Goal: Task Accomplishment & Management: Use online tool/utility

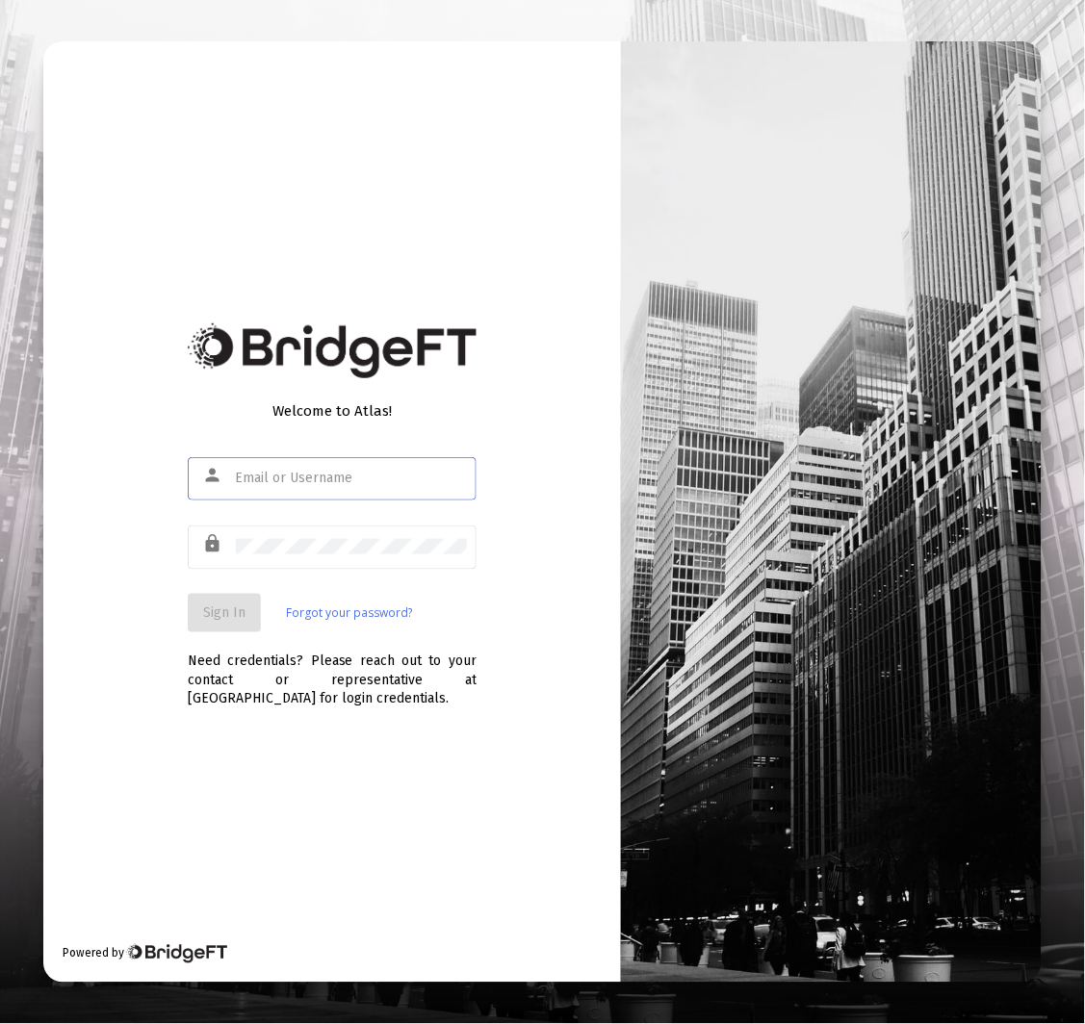
click at [341, 484] on input "text" at bounding box center [351, 478] width 231 height 15
type input "[EMAIL_ADDRESS][DOMAIN_NAME]"
click at [241, 629] on button "Sign In" at bounding box center [224, 613] width 73 height 39
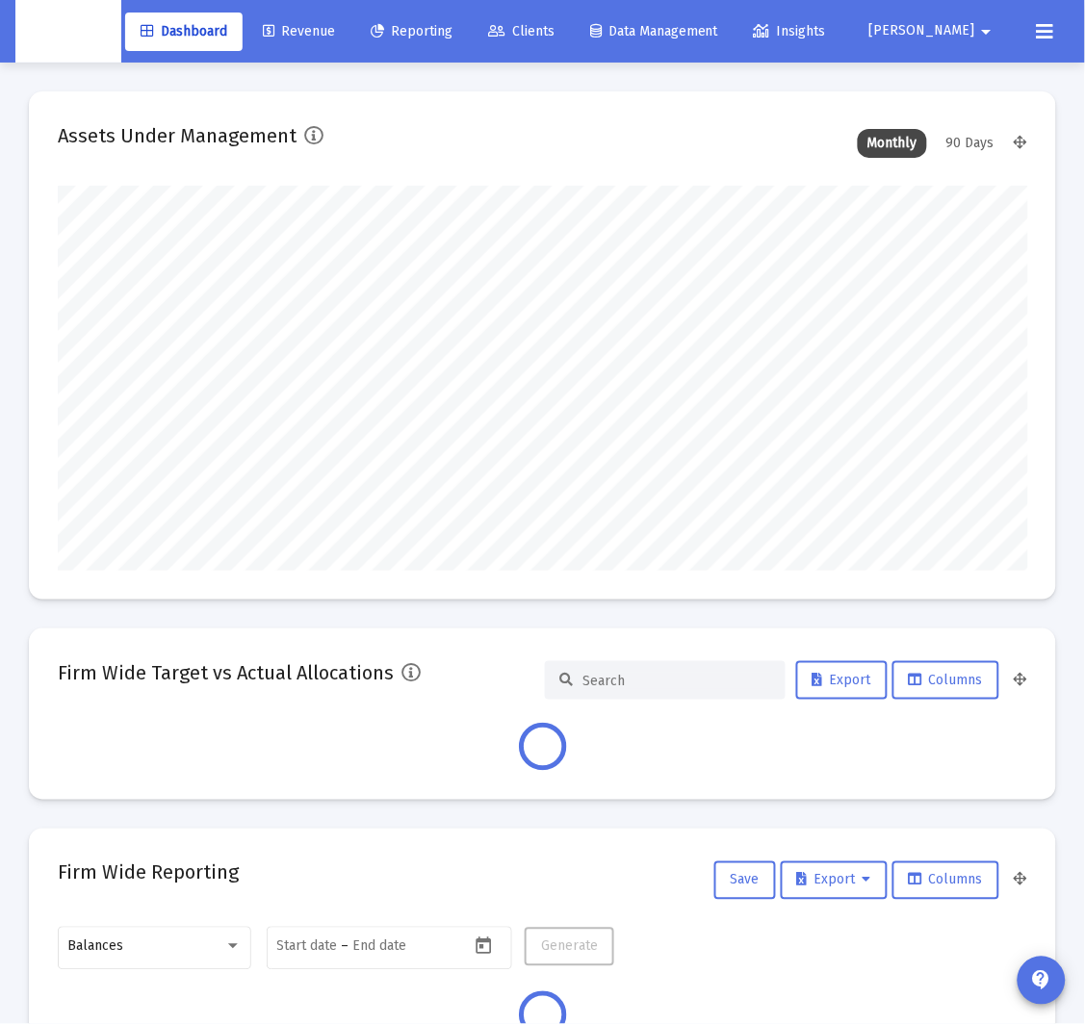
scroll to position [385, 518]
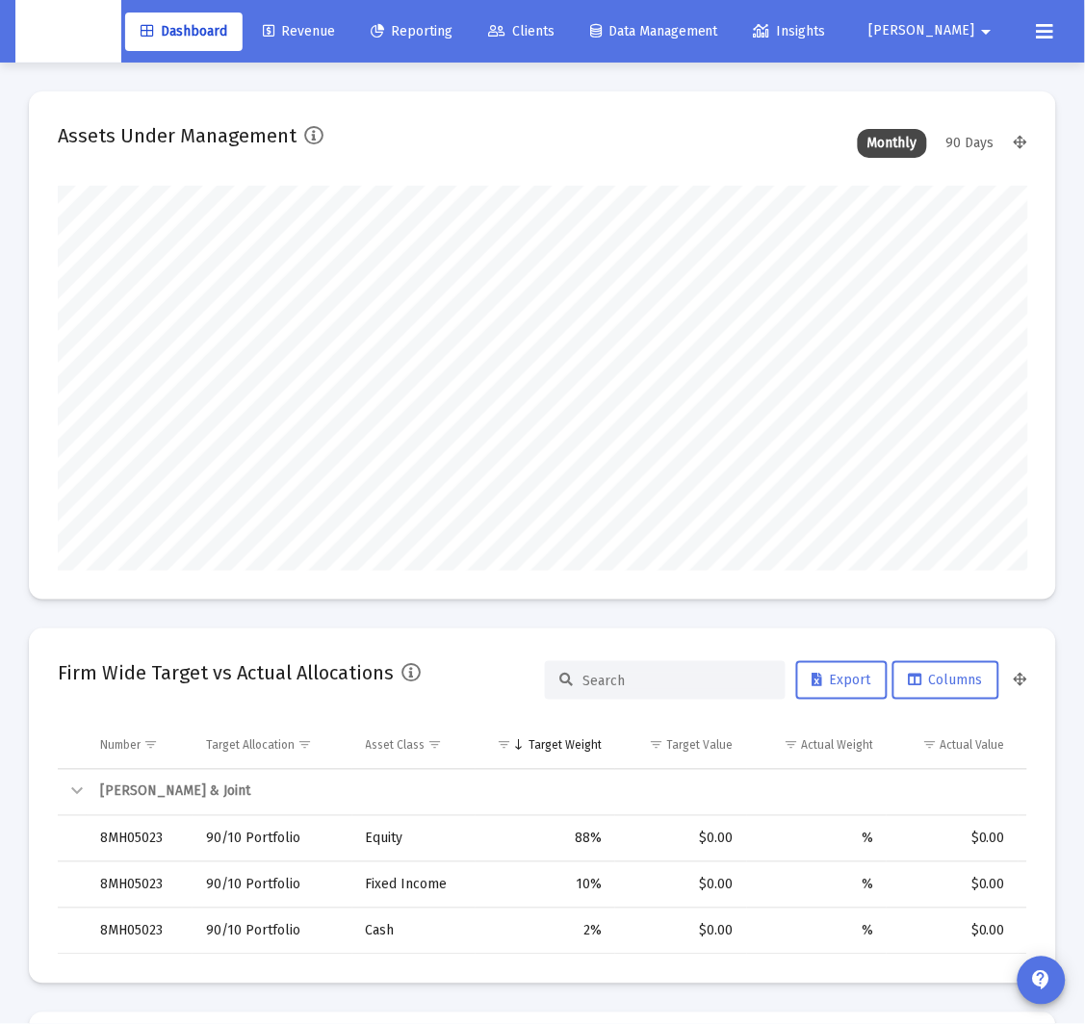
click at [335, 42] on link "Revenue" at bounding box center [298, 32] width 103 height 39
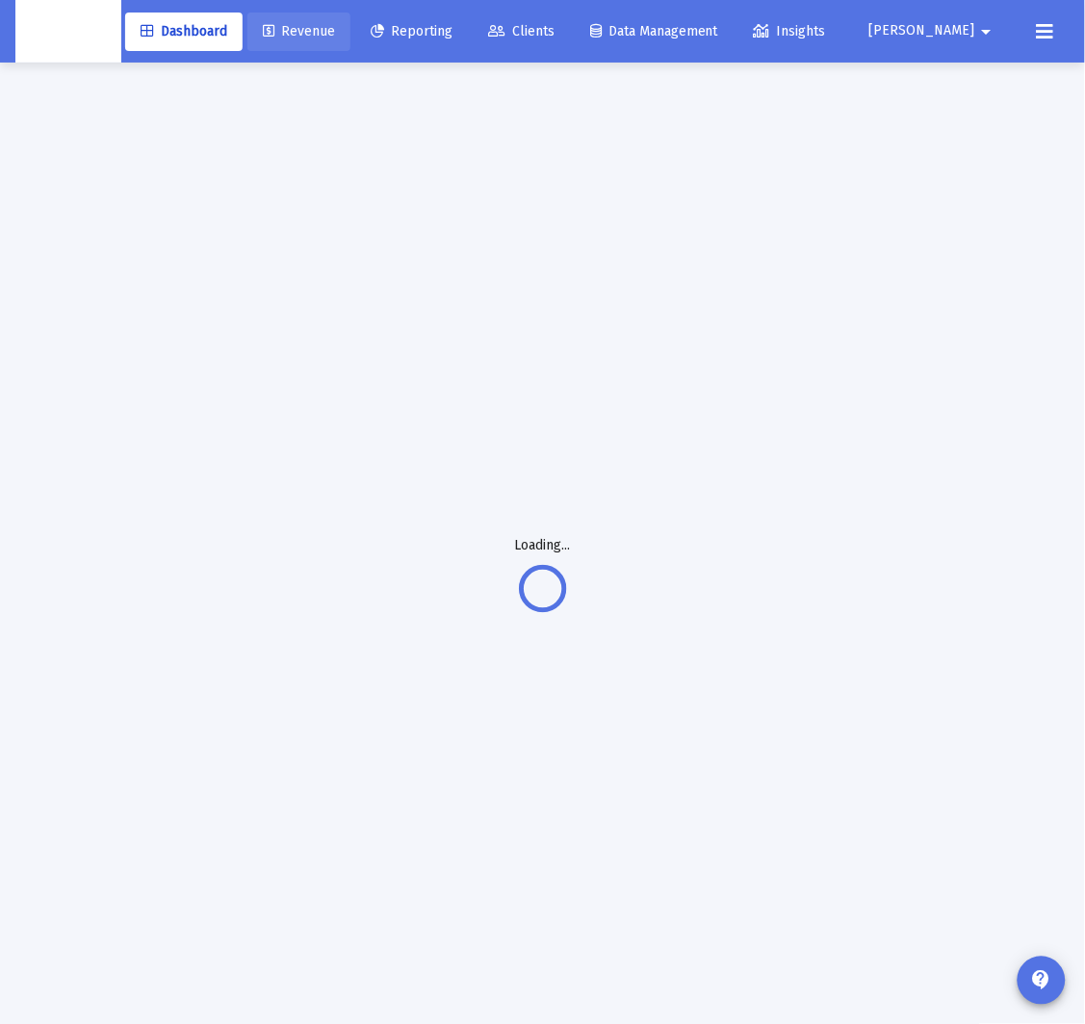
click at [335, 30] on span "Revenue" at bounding box center [299, 31] width 72 height 16
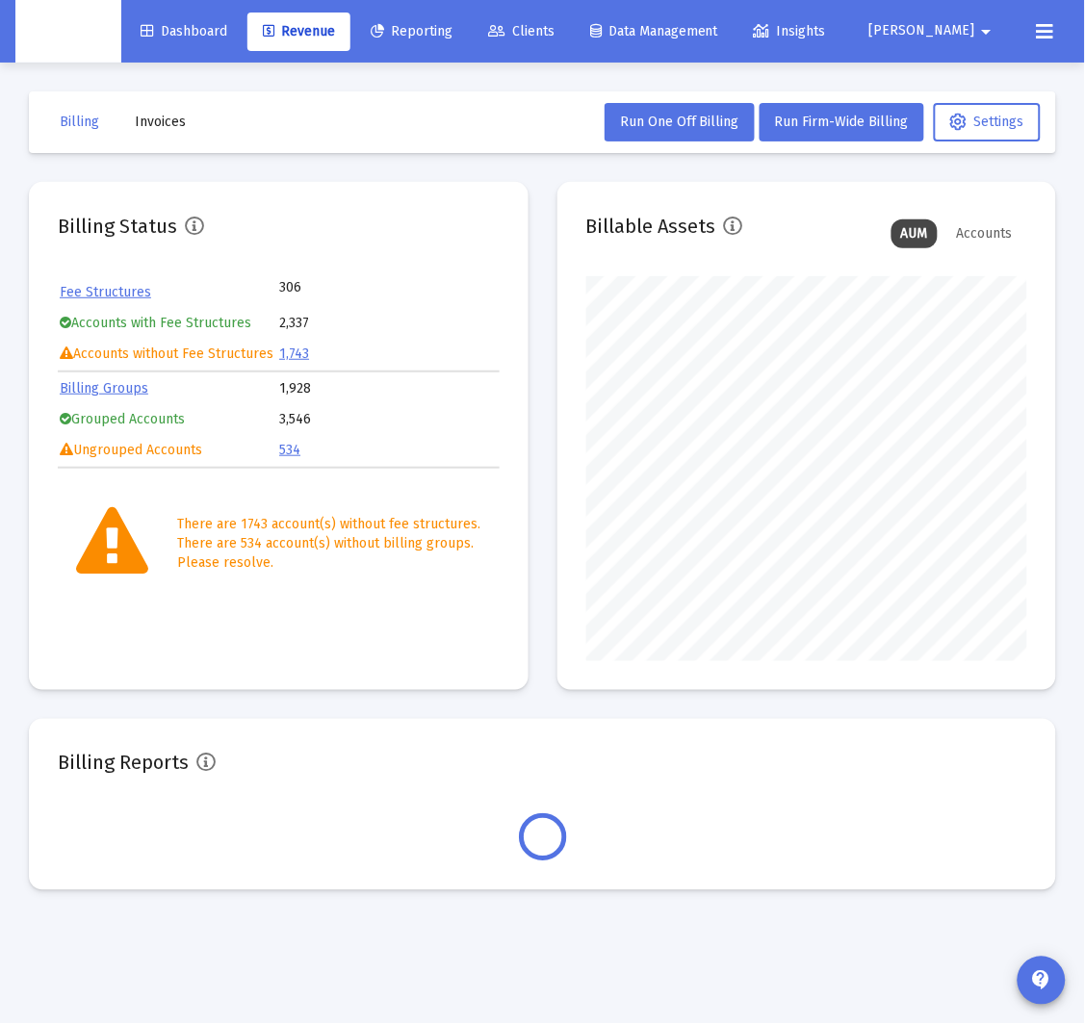
scroll to position [385, 441]
click at [175, 120] on span "Invoices" at bounding box center [160, 122] width 51 height 16
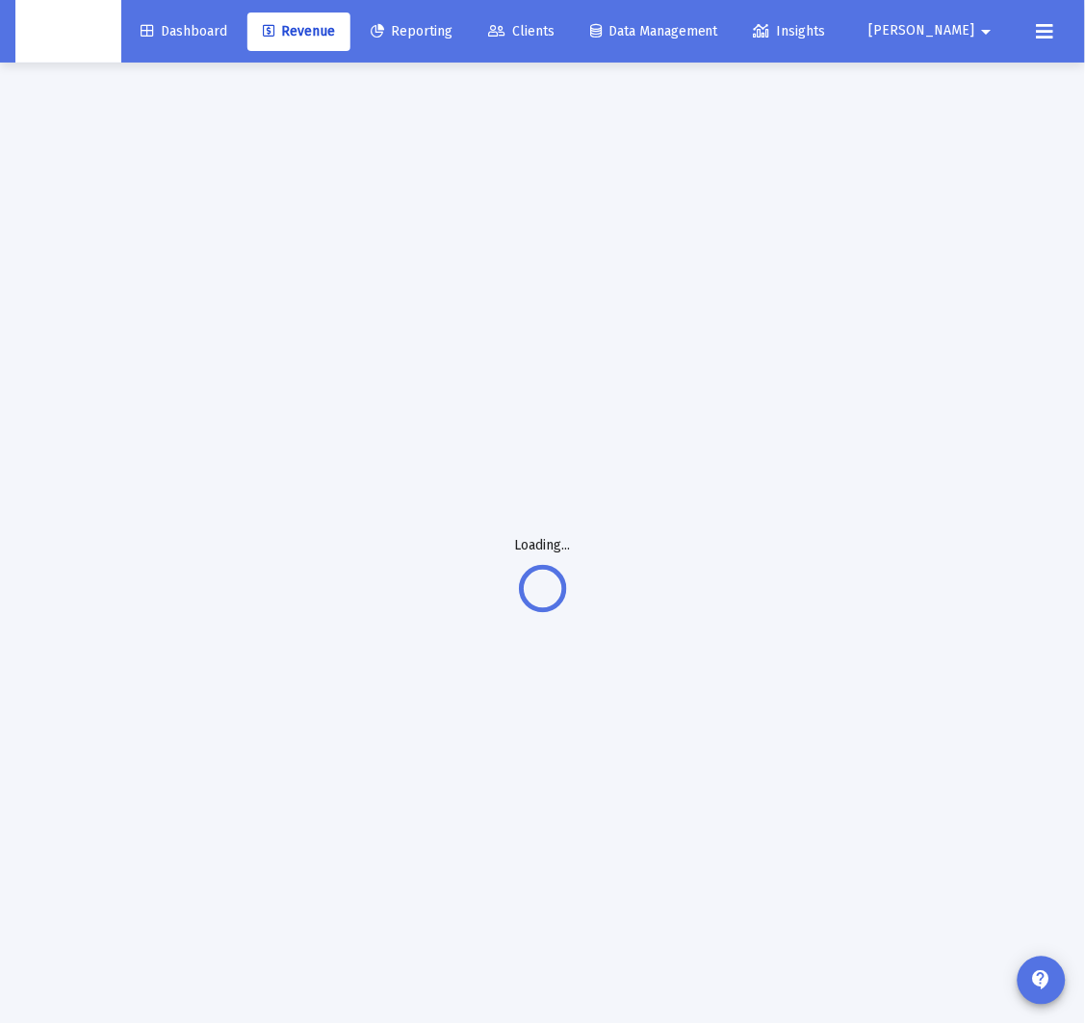
scroll to position [1, 0]
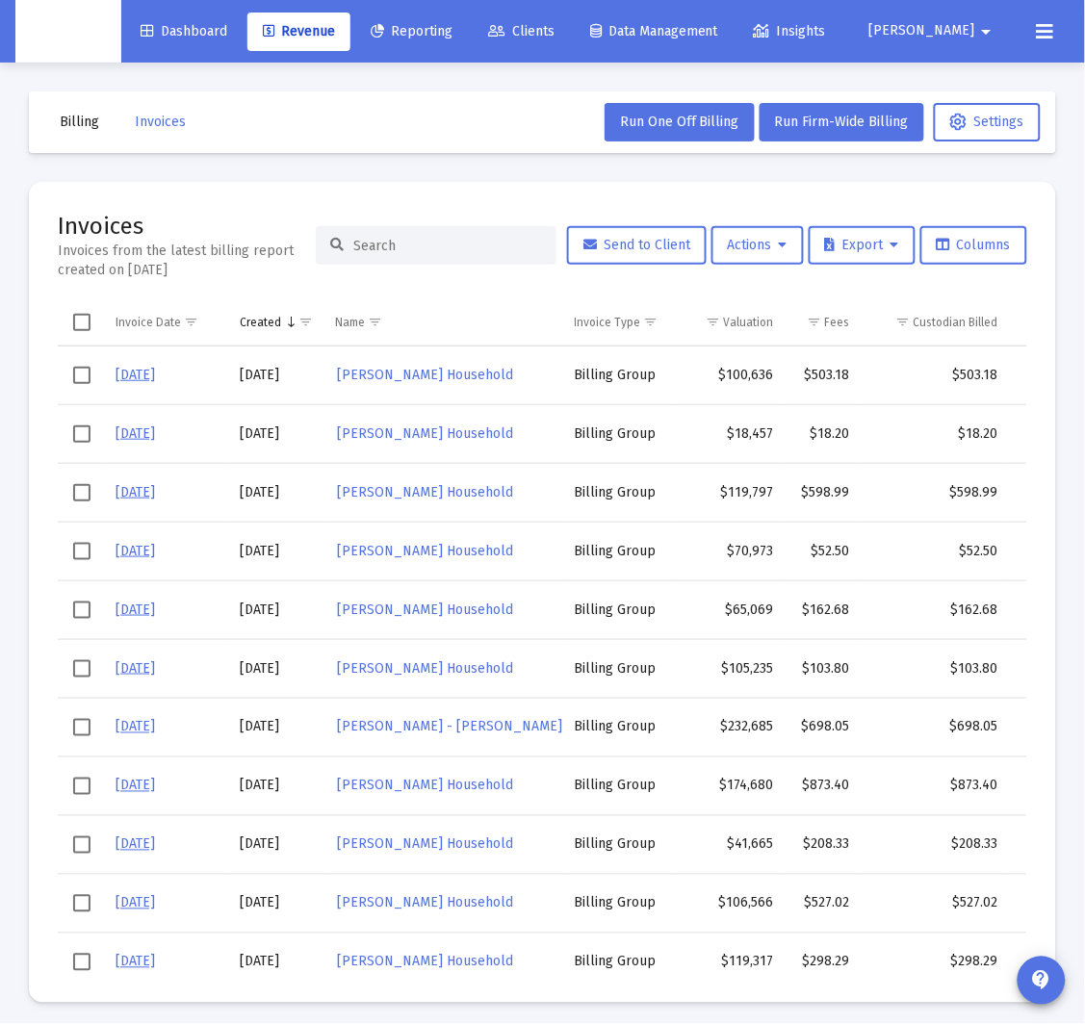
click at [429, 253] on div at bounding box center [436, 245] width 241 height 39
click at [433, 244] on input at bounding box center [447, 246] width 189 height 16
paste input "[PERSON_NAME] Household"
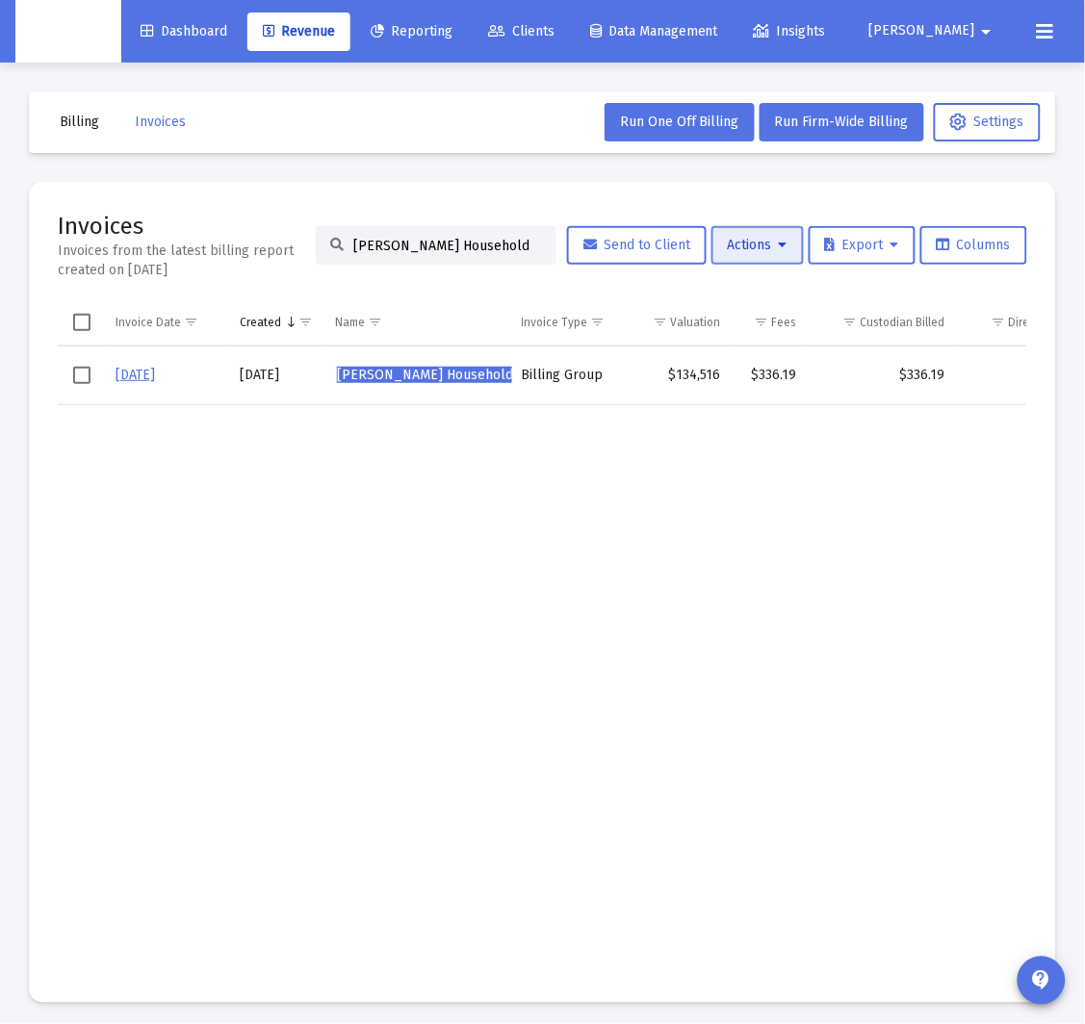
click at [779, 247] on icon at bounding box center [783, 245] width 9 height 13
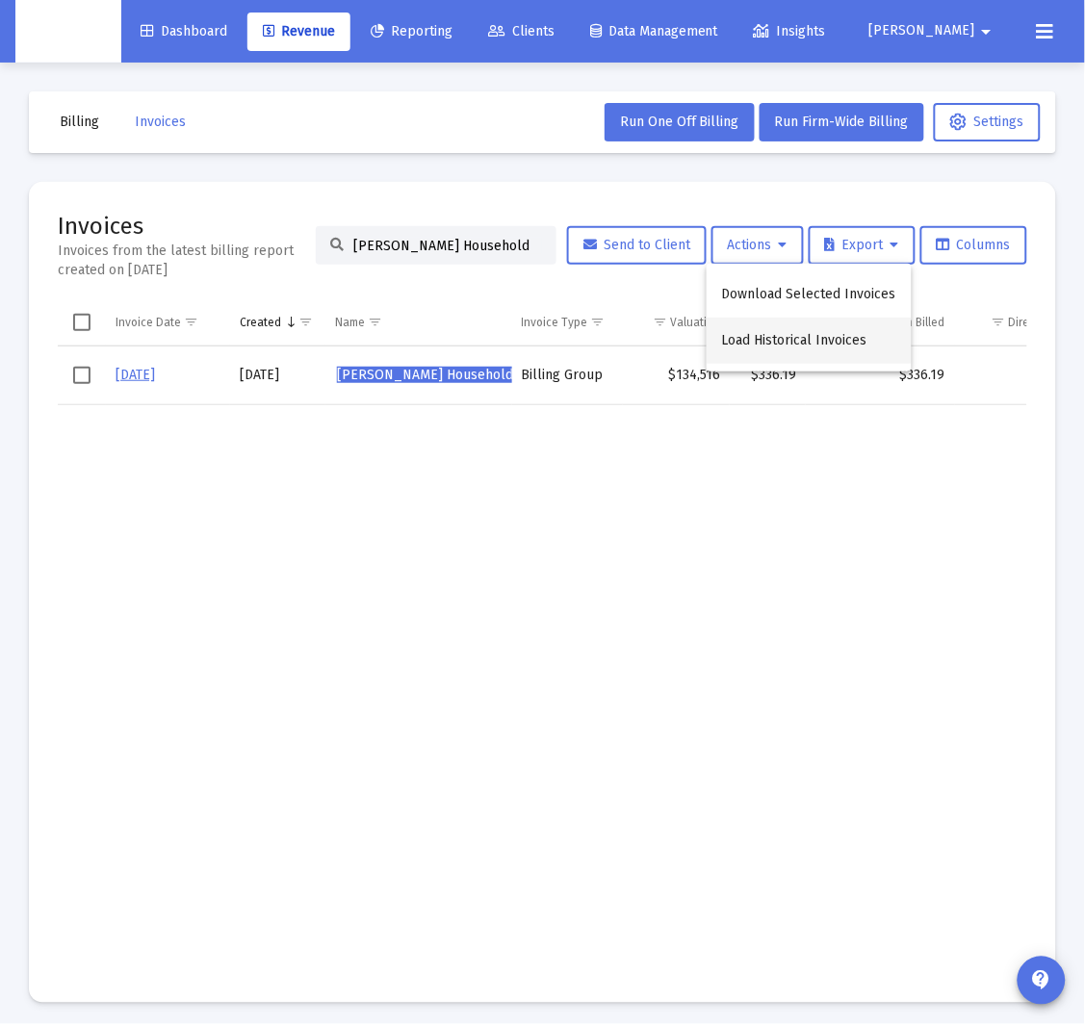
click at [813, 340] on button "Load Historical Invoices" at bounding box center [809, 341] width 205 height 46
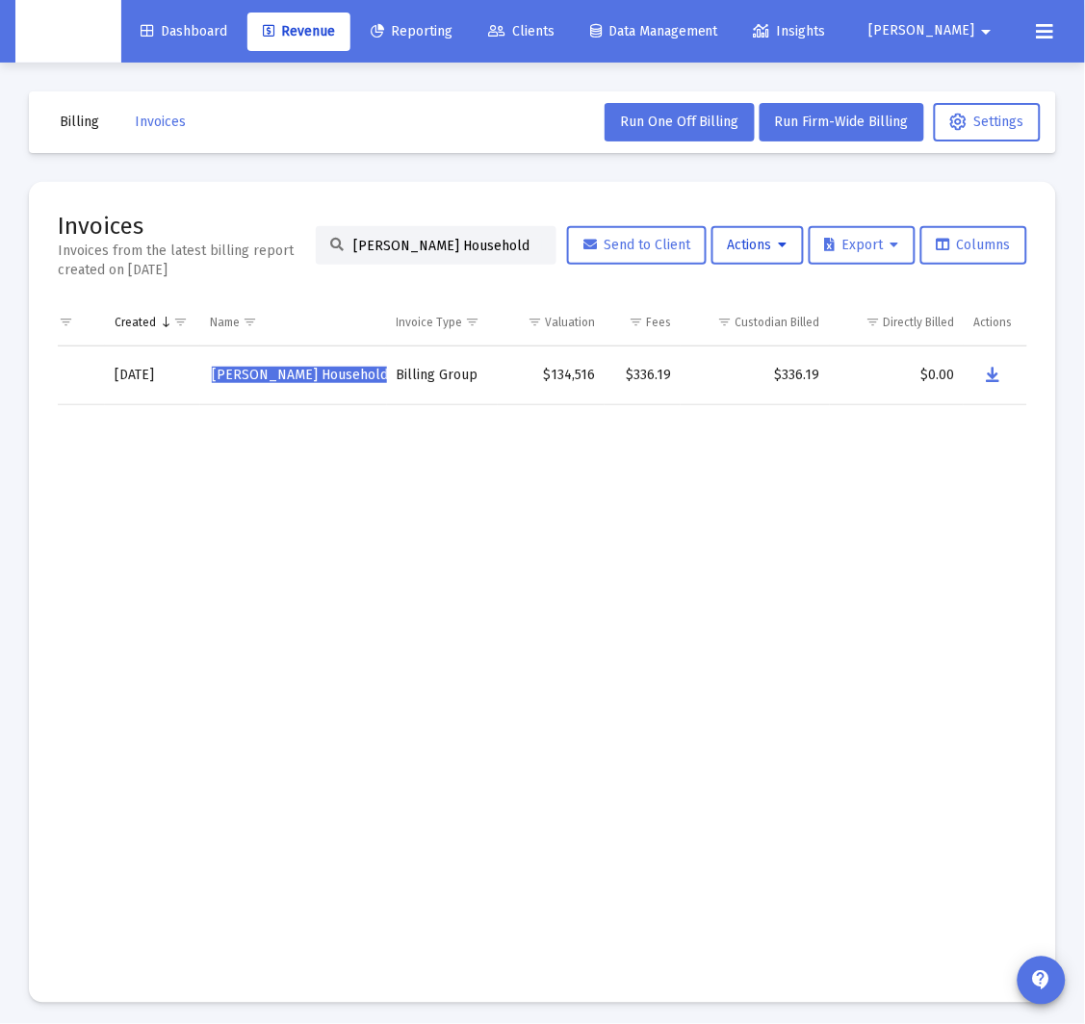
scroll to position [0, 117]
click at [1003, 371] on icon "Data grid" at bounding box center [1001, 375] width 13 height 23
click at [353, 242] on input "[PERSON_NAME] Household" at bounding box center [447, 246] width 189 height 16
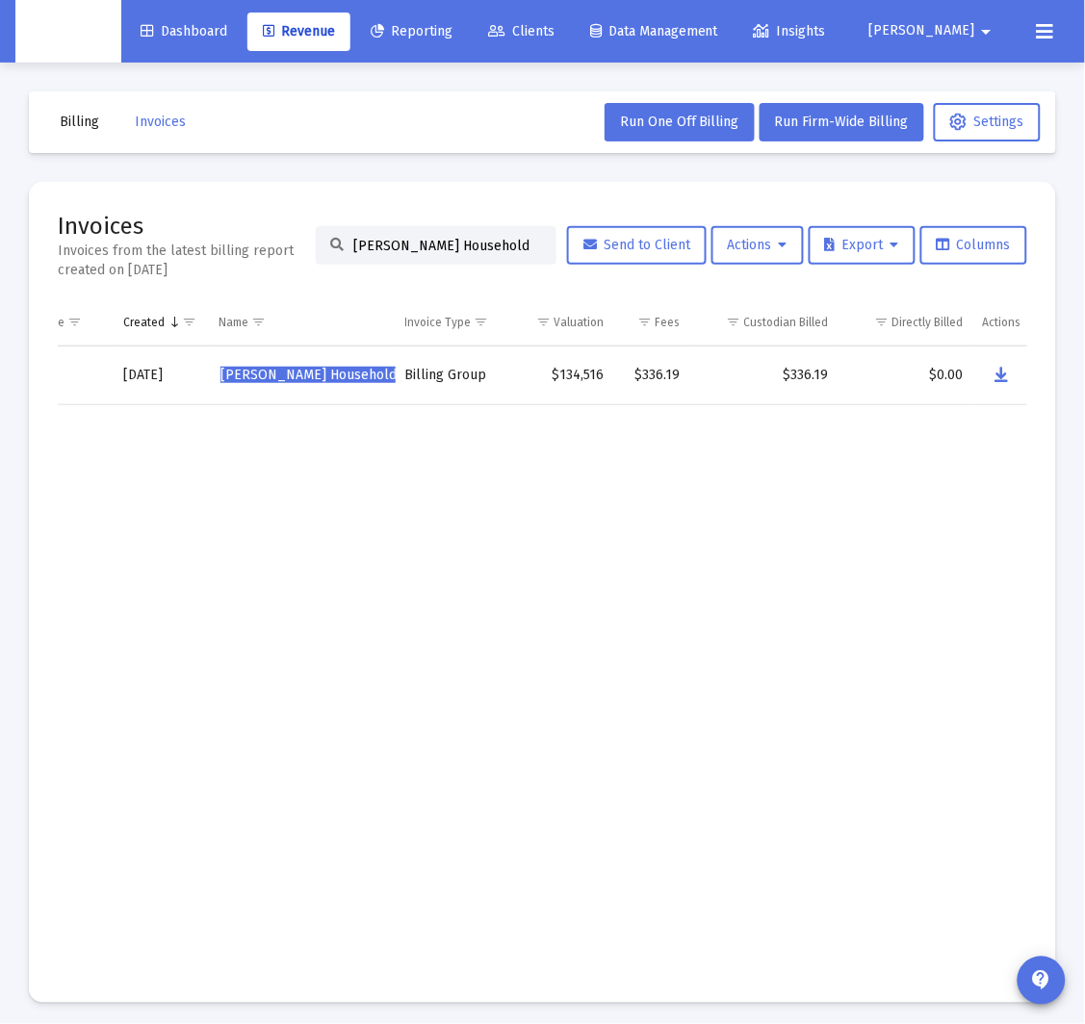
paste input "[PERSON_NAME]"
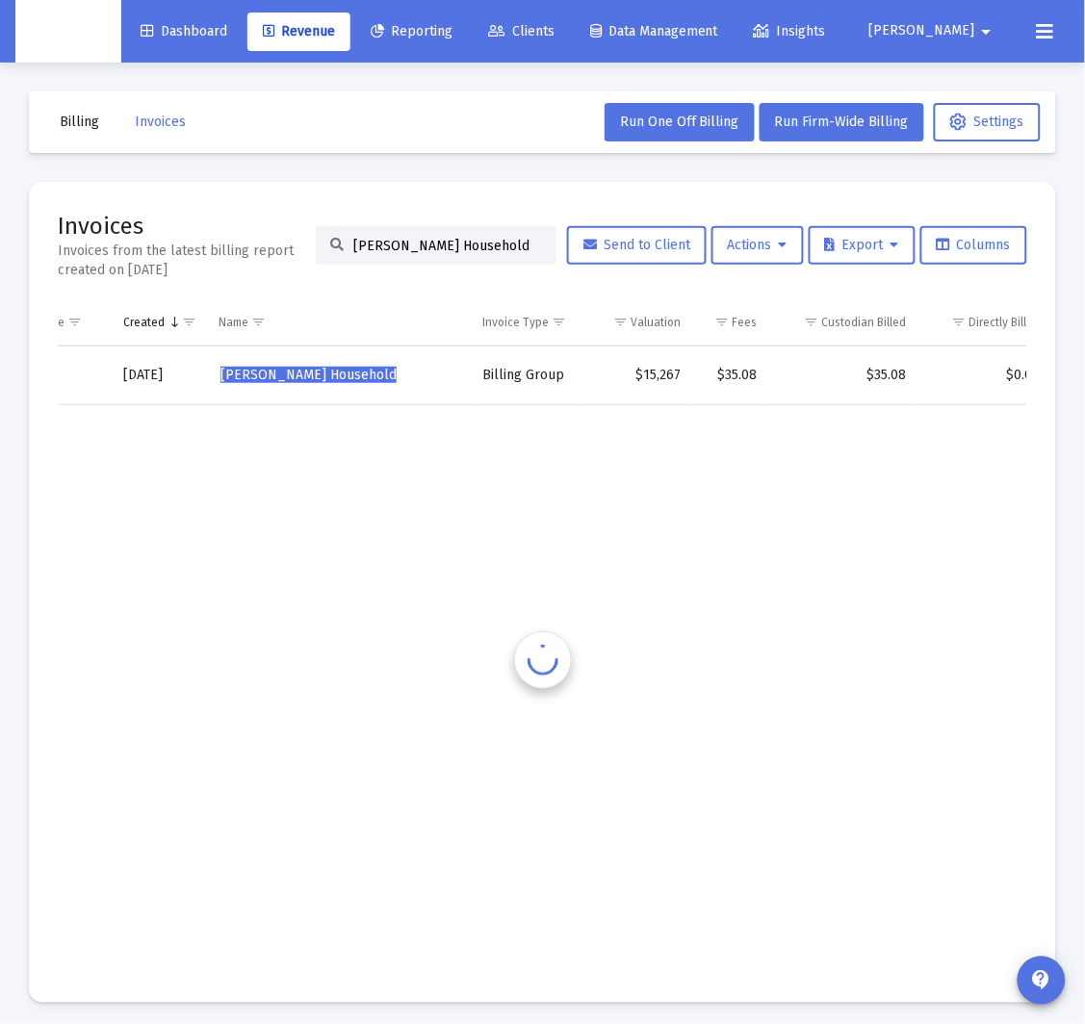
scroll to position [0, 46]
type input "[PERSON_NAME] Household"
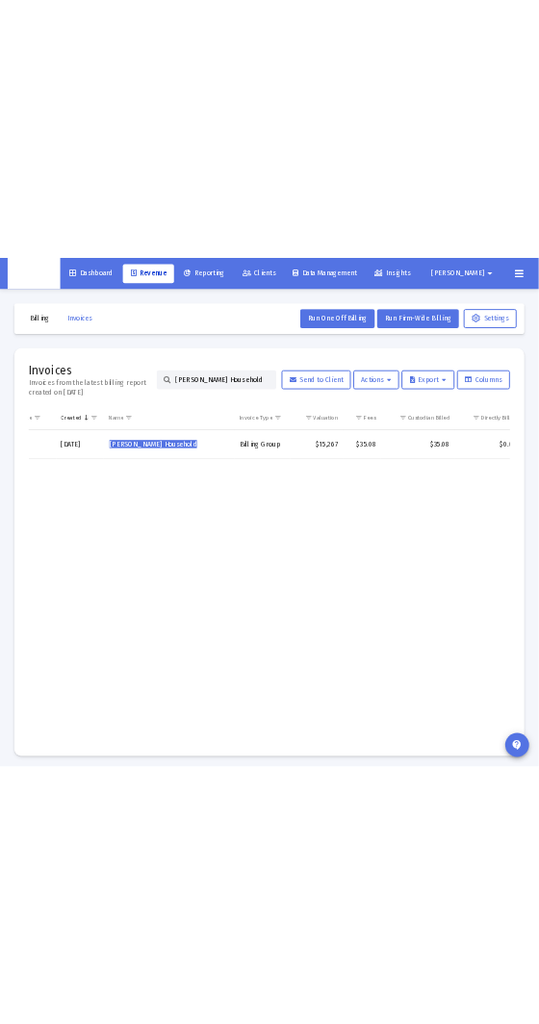
scroll to position [0, 202]
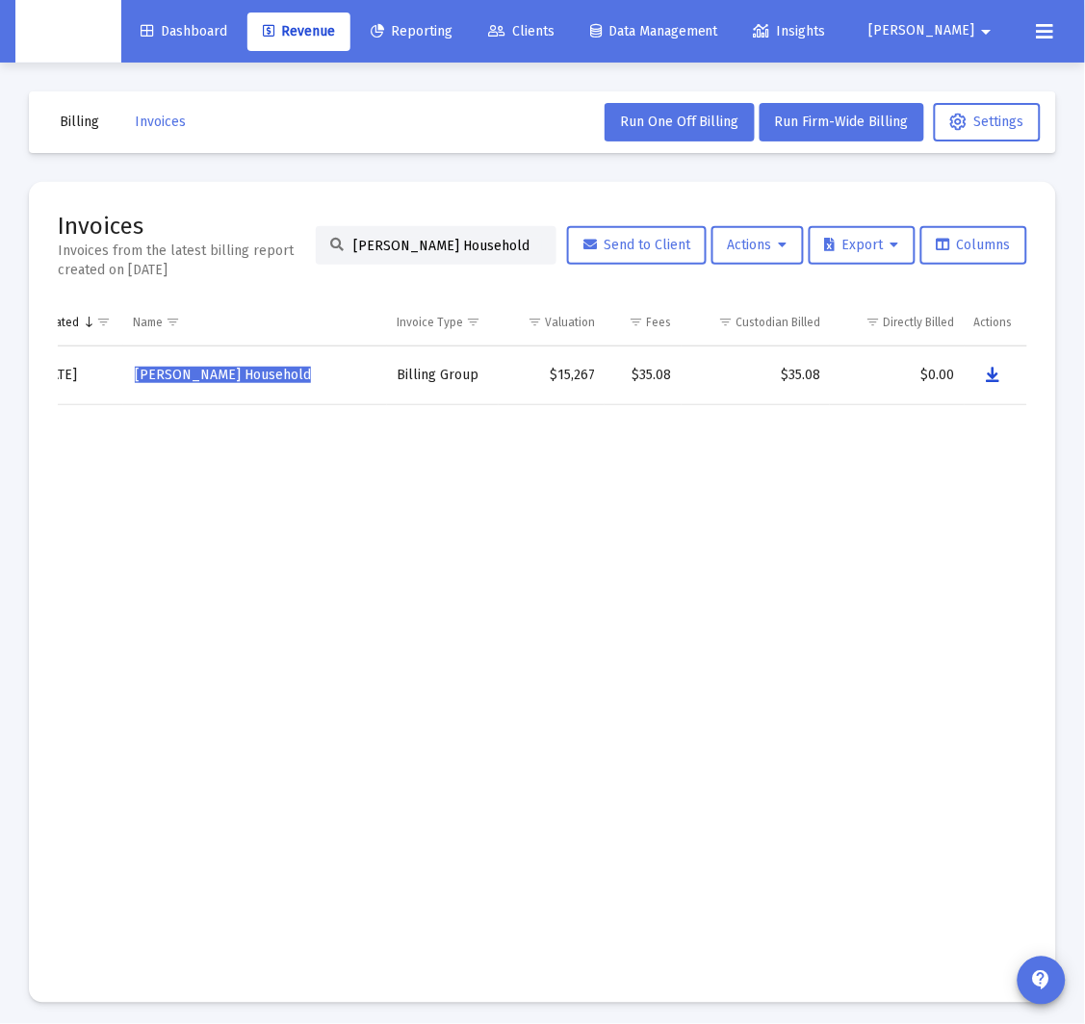
click at [1006, 365] on button "Data grid" at bounding box center [993, 375] width 39 height 39
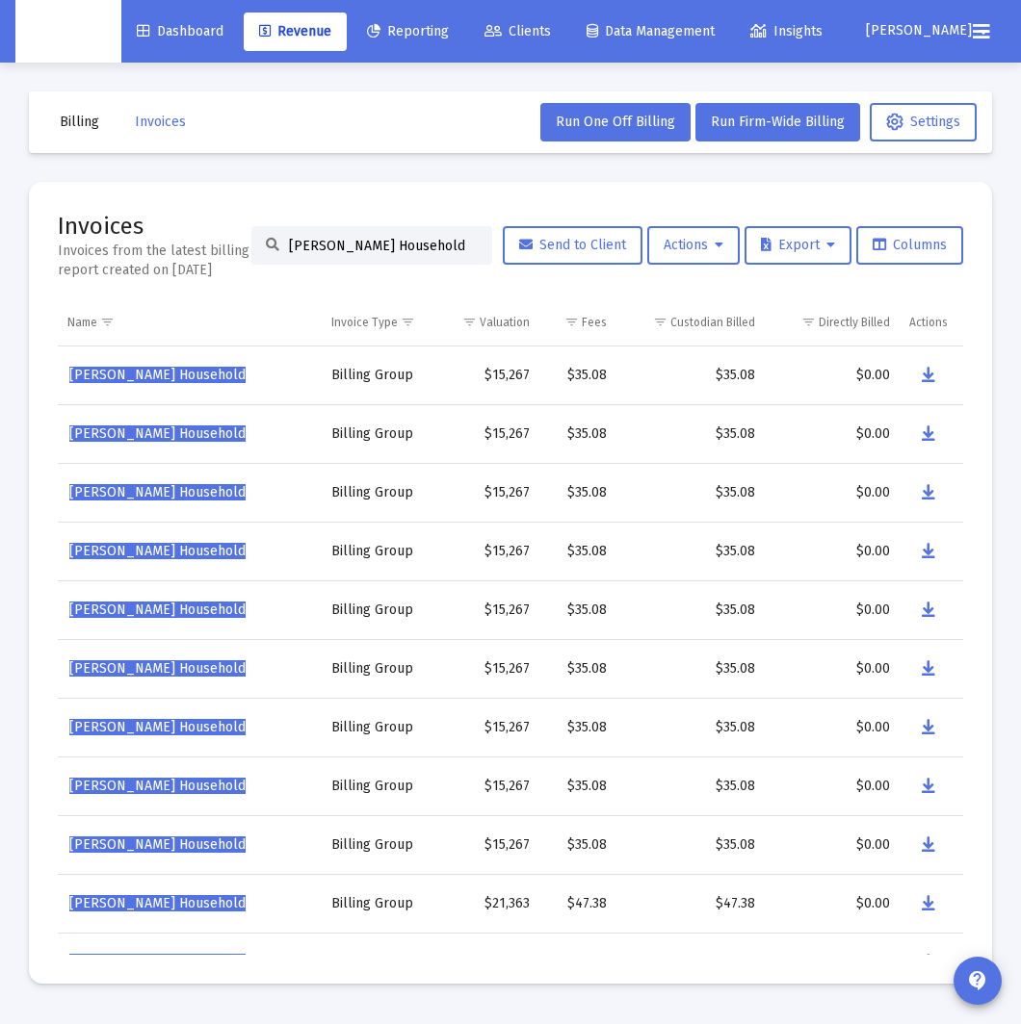
scroll to position [0, 267]
